Goal: Navigation & Orientation: Find specific page/section

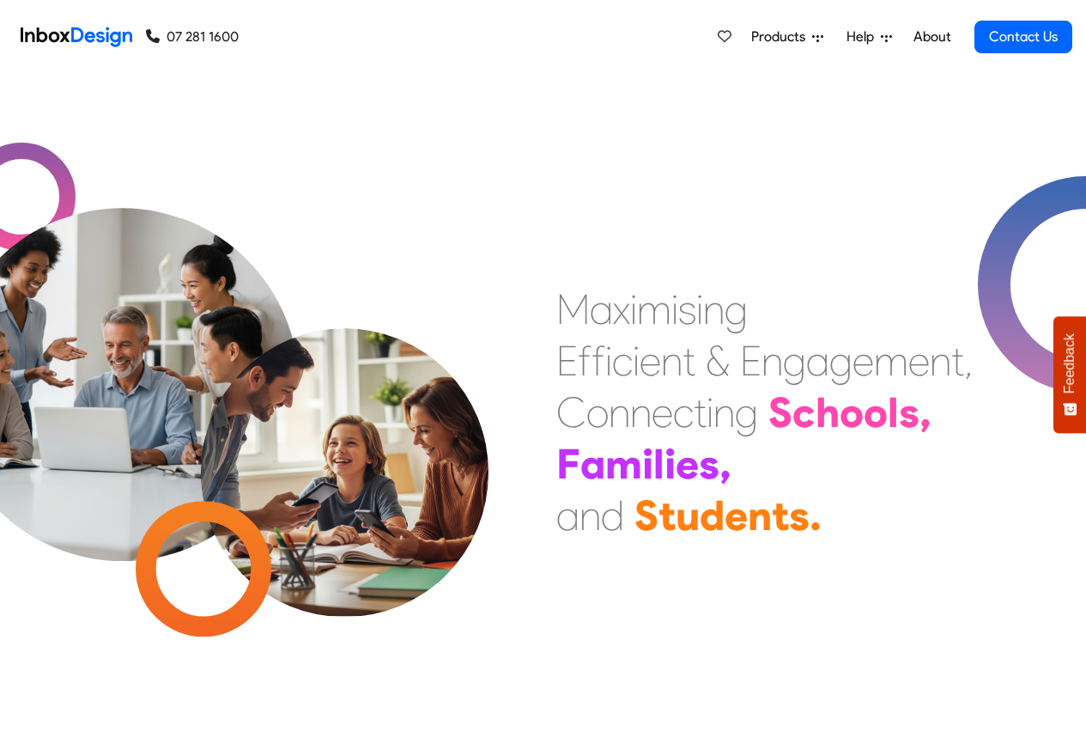
click at [680, 37] on div "Products Mobile APP Pricing Free Webinars & Training Browse all Features Login …" at bounding box center [656, 37] width 834 height 74
click at [880, 37] on span "Help" at bounding box center [864, 37] width 34 height 21
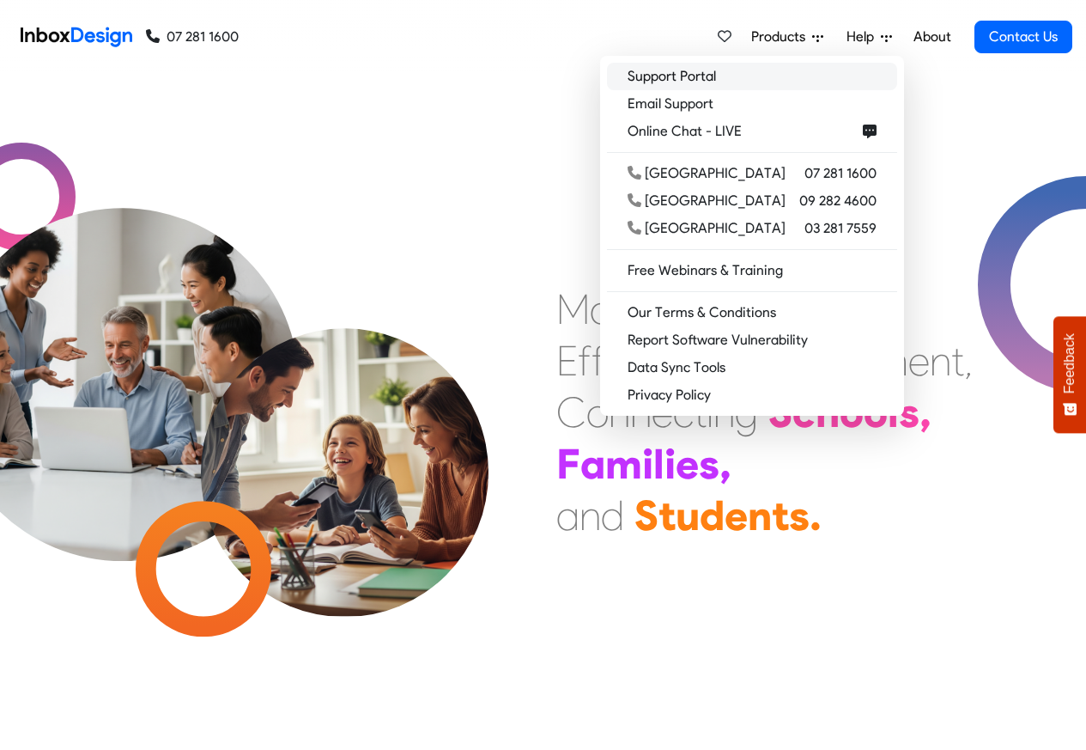
click at [752, 77] on link "Support Portal" at bounding box center [752, 76] width 290 height 27
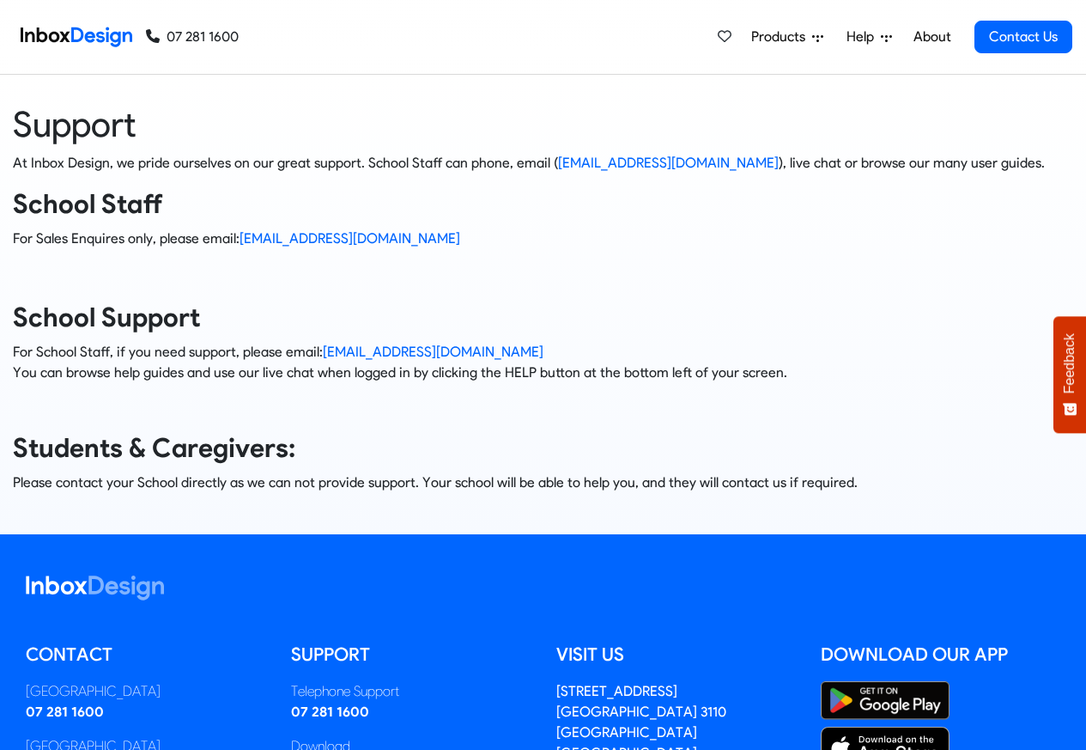
click at [882, 37] on icon at bounding box center [886, 37] width 11 height 11
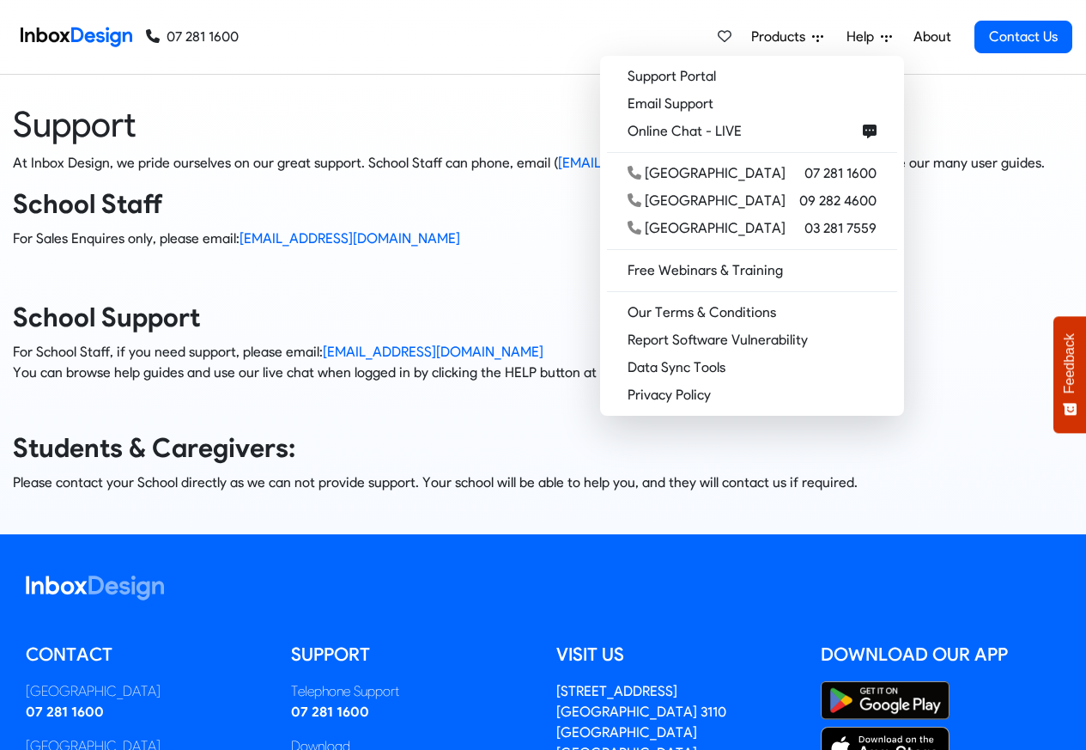
click at [741, 43] on li "Products Mobile APP Pricing Free Webinars & Training Browse all Features Login" at bounding box center [786, 37] width 95 height 34
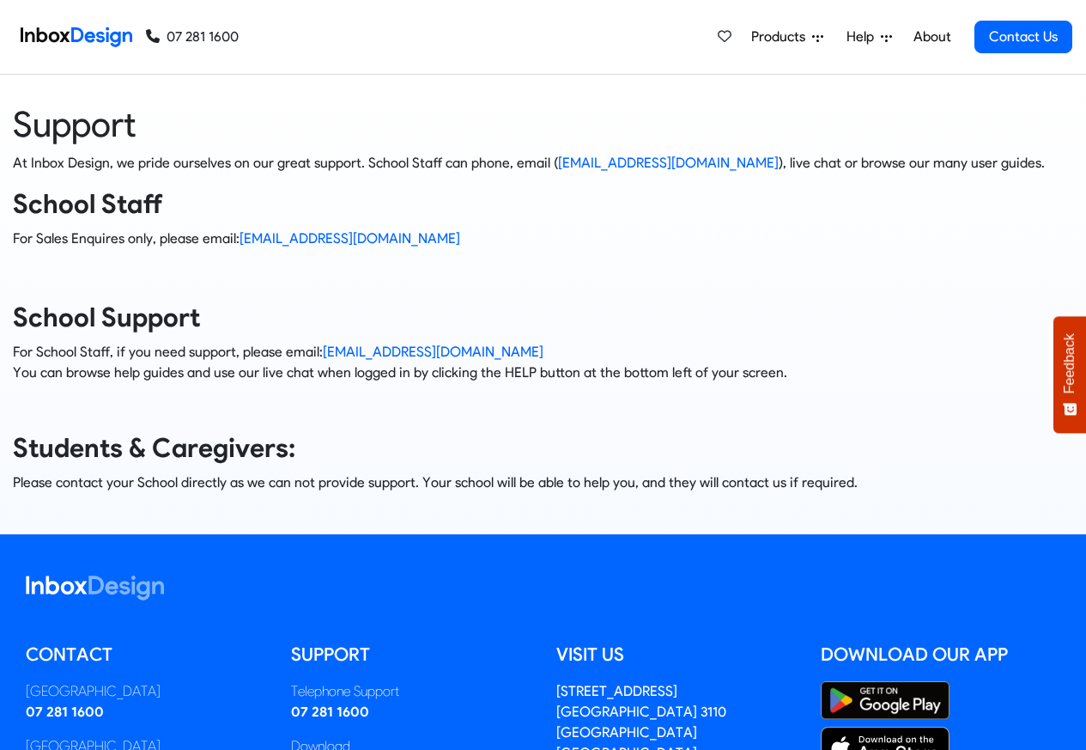
click at [881, 38] on icon at bounding box center [886, 37] width 11 height 11
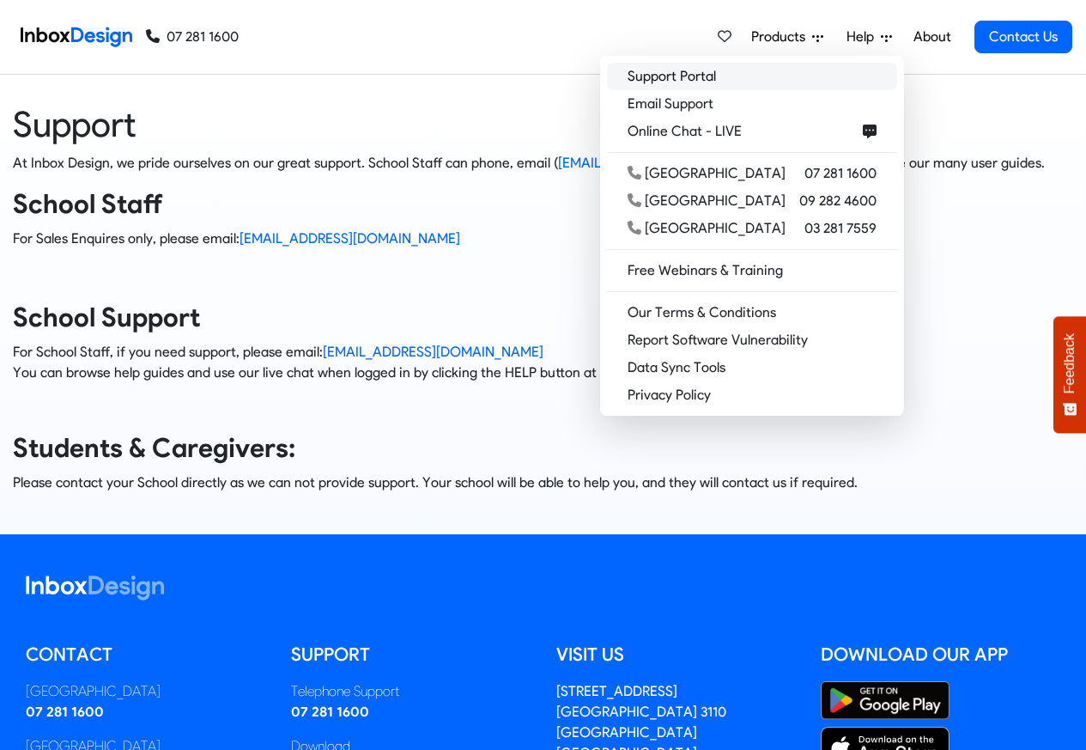
click at [738, 78] on link "Support Portal" at bounding box center [752, 76] width 290 height 27
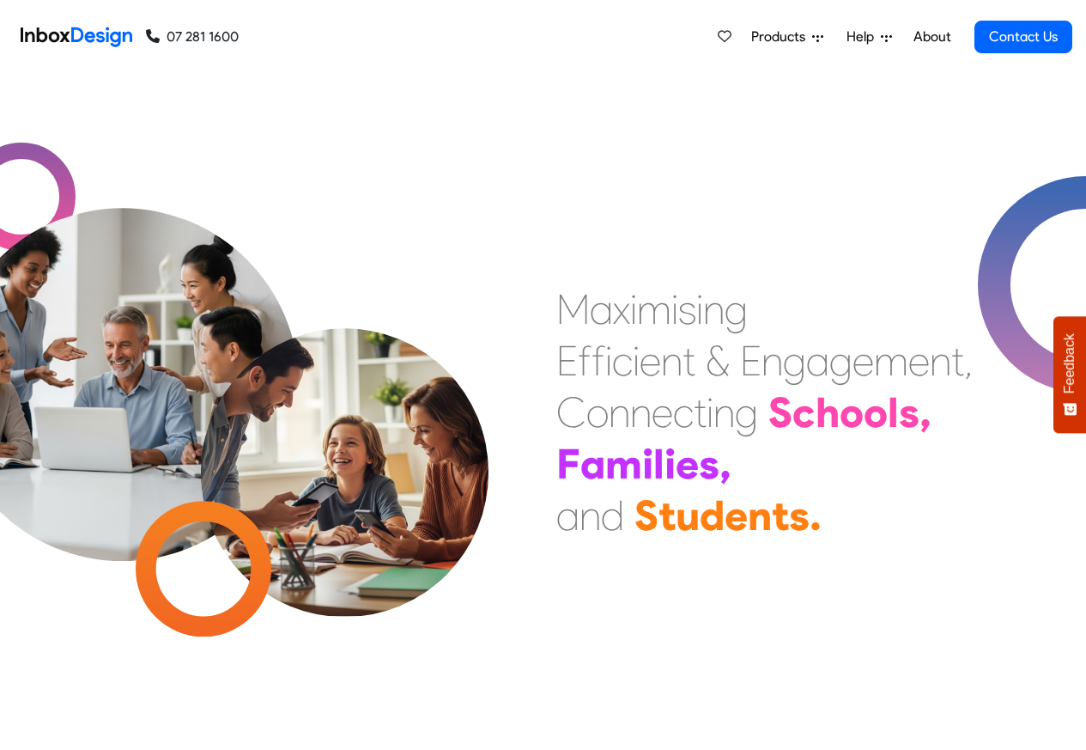
click at [783, 37] on span "Products" at bounding box center [781, 37] width 61 height 21
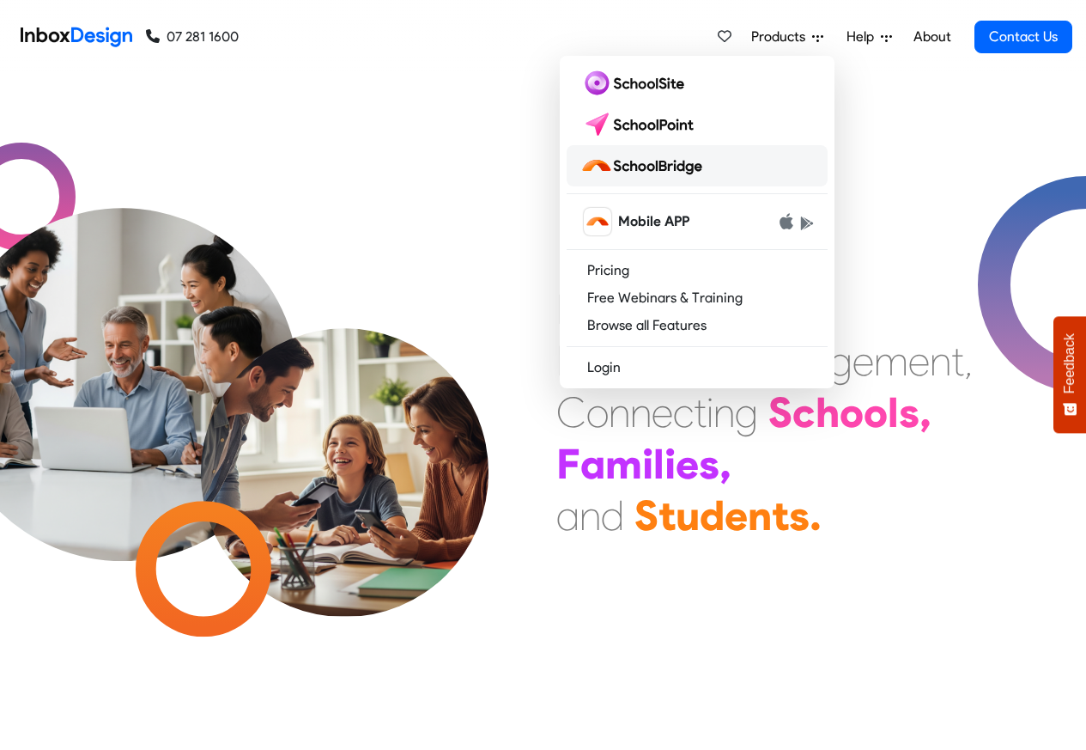
click at [661, 166] on img at bounding box center [644, 165] width 129 height 27
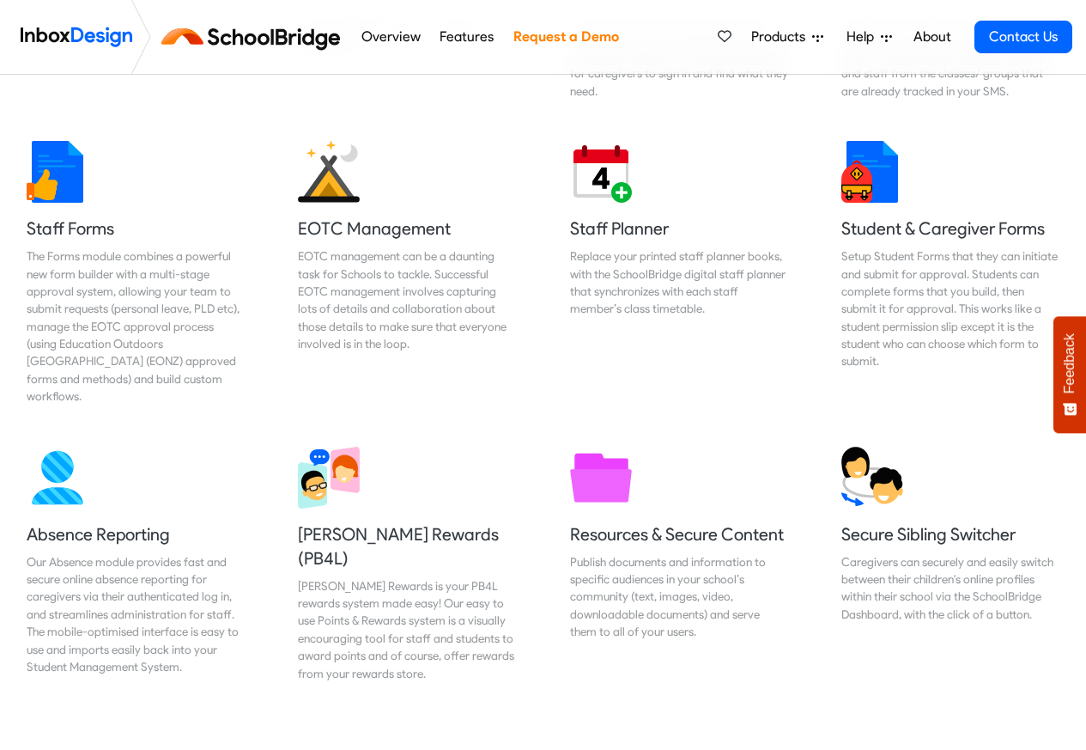
scroll to position [721, 0]
